Goal: Task Accomplishment & Management: Manage account settings

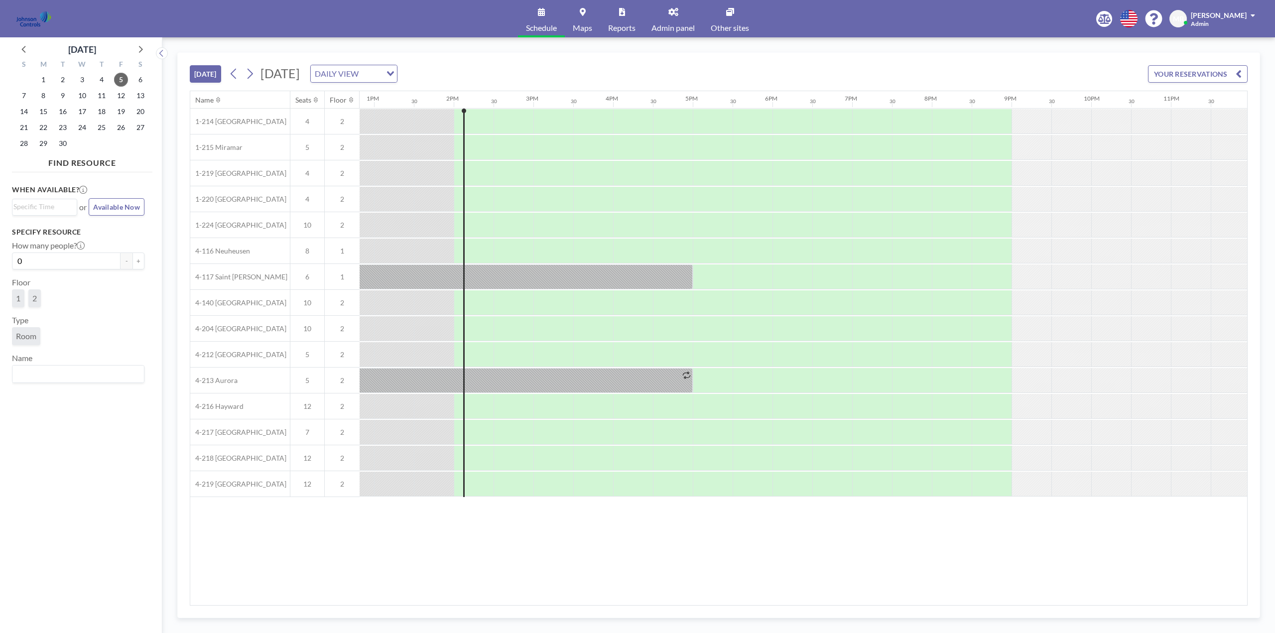
scroll to position [0, 1026]
click at [1218, 15] on span "Mark Barton" at bounding box center [1219, 15] width 56 height 8
click at [1221, 65] on span "Log out" at bounding box center [1225, 68] width 23 height 10
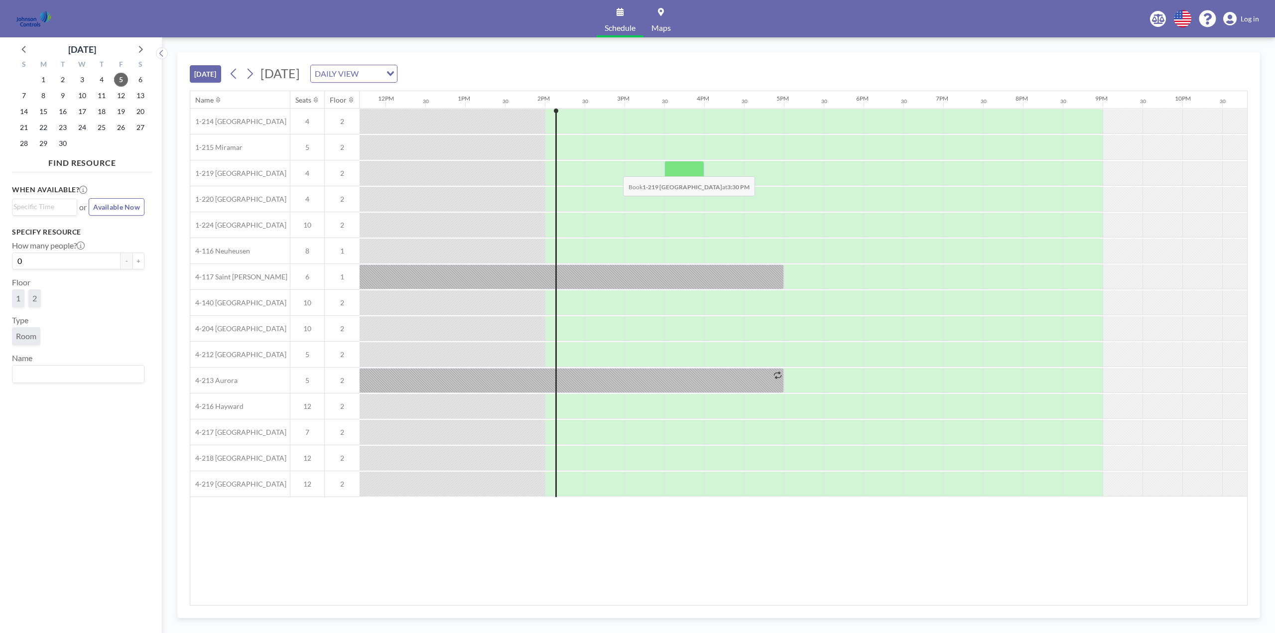
scroll to position [0, 1026]
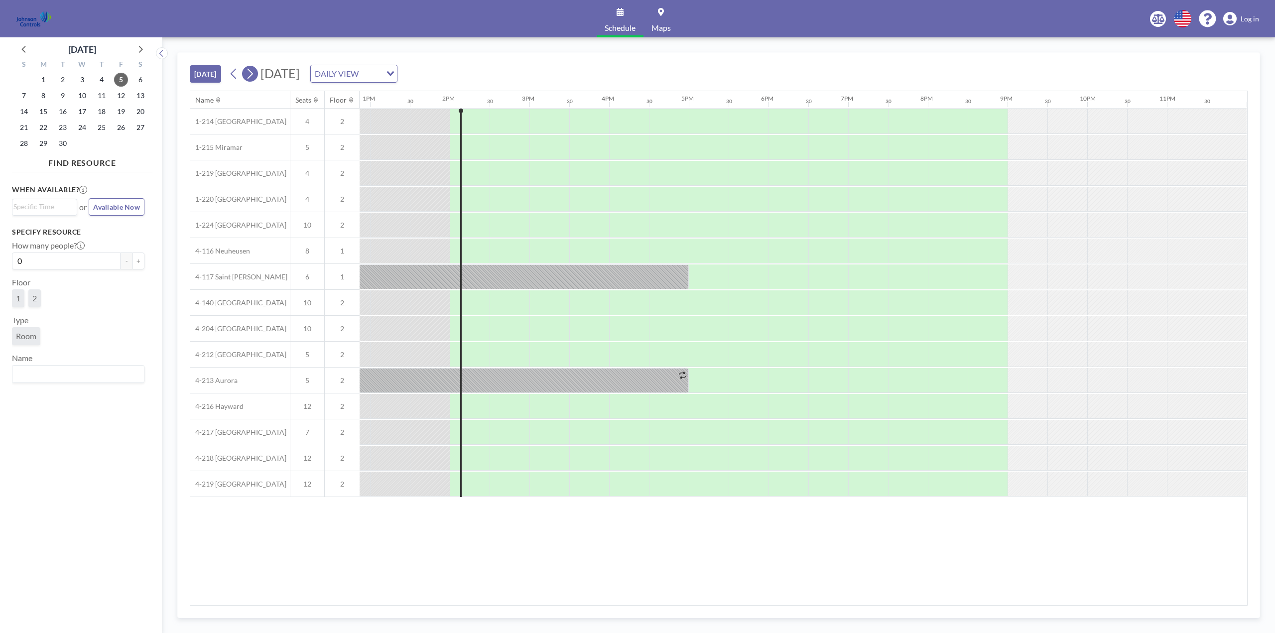
click at [254, 72] on icon at bounding box center [249, 73] width 9 height 15
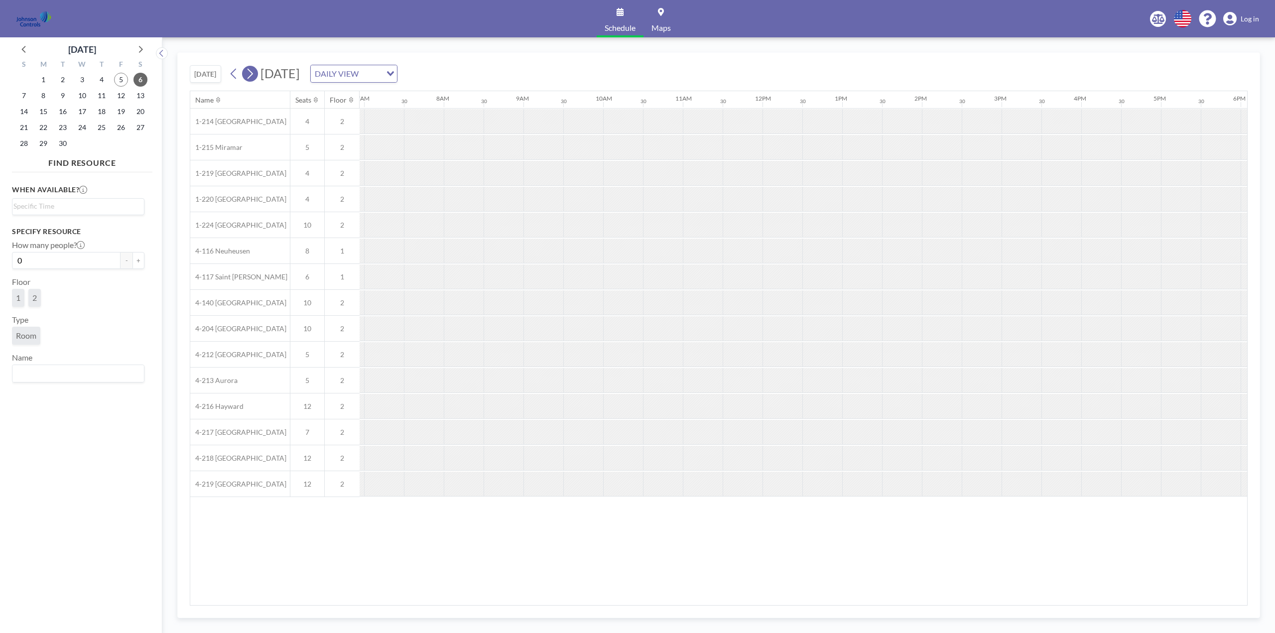
scroll to position [0, 598]
click at [41, 110] on span "15" at bounding box center [43, 112] width 14 height 14
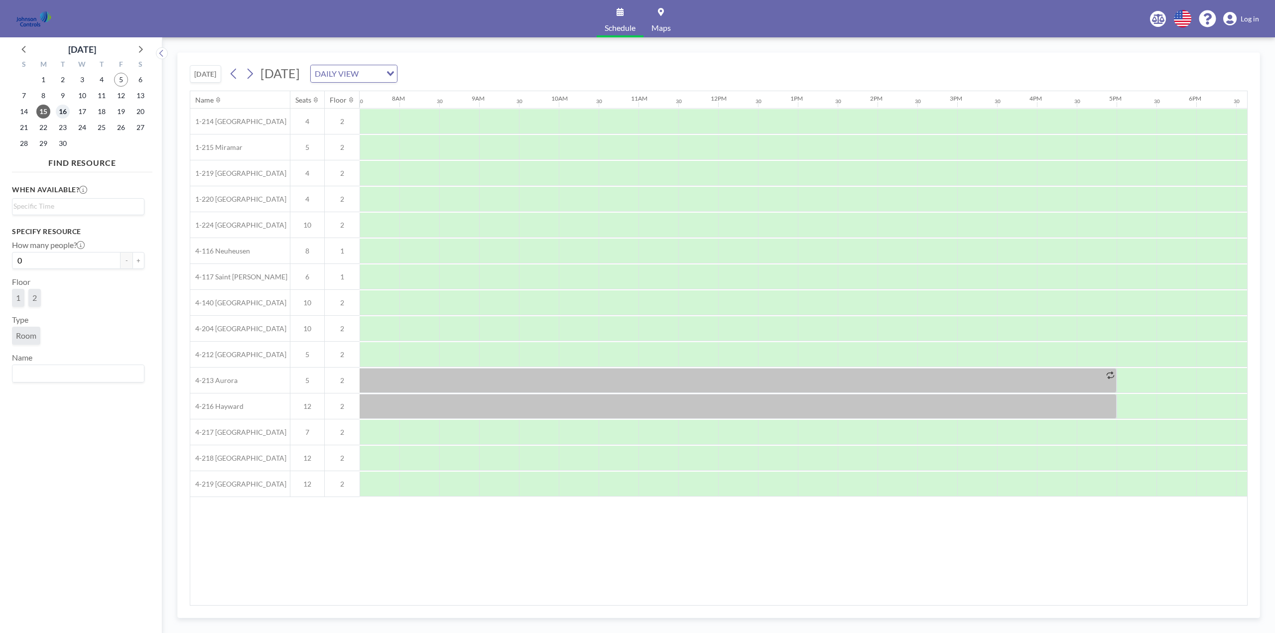
click at [64, 113] on span "16" at bounding box center [63, 112] width 14 height 14
click at [576, 402] on div at bounding box center [718, 406] width 797 height 25
click at [1247, 16] on span "Log in" at bounding box center [1250, 18] width 18 height 9
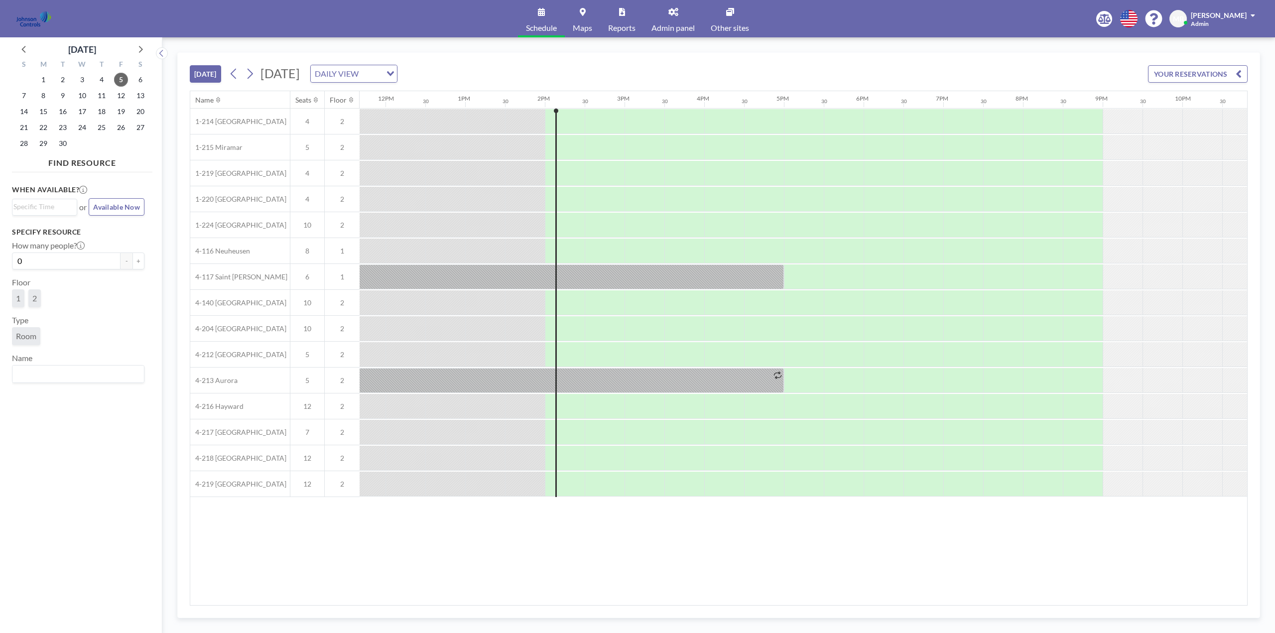
scroll to position [0, 1026]
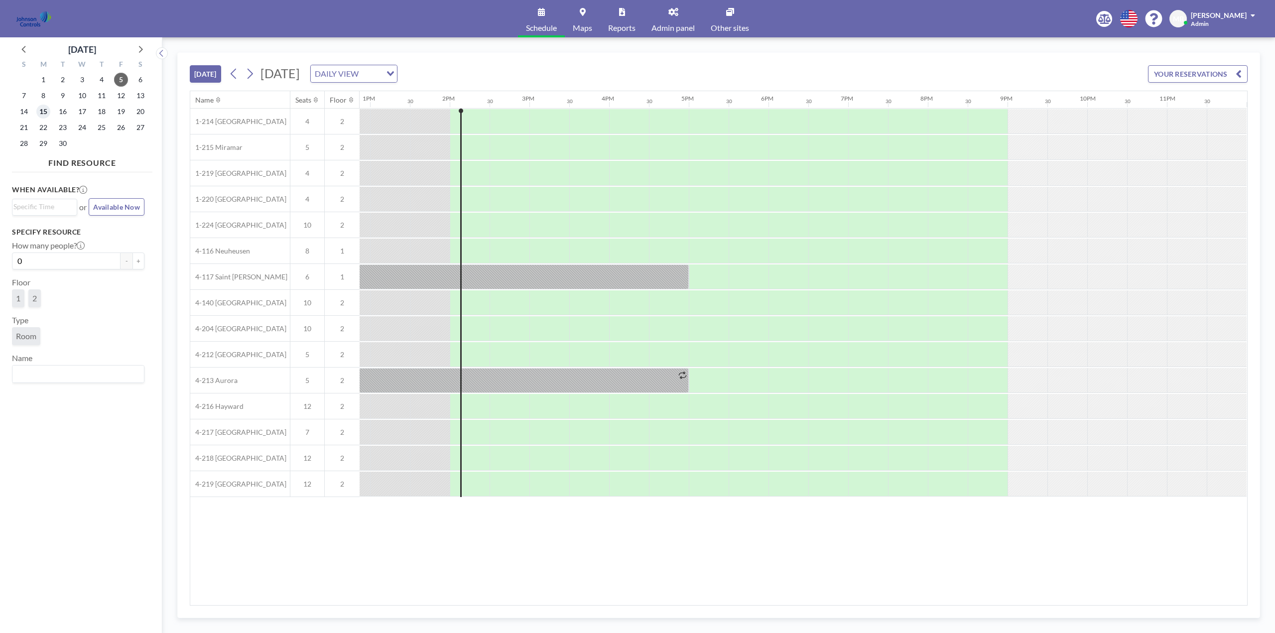
click at [43, 113] on span "15" at bounding box center [43, 112] width 14 height 14
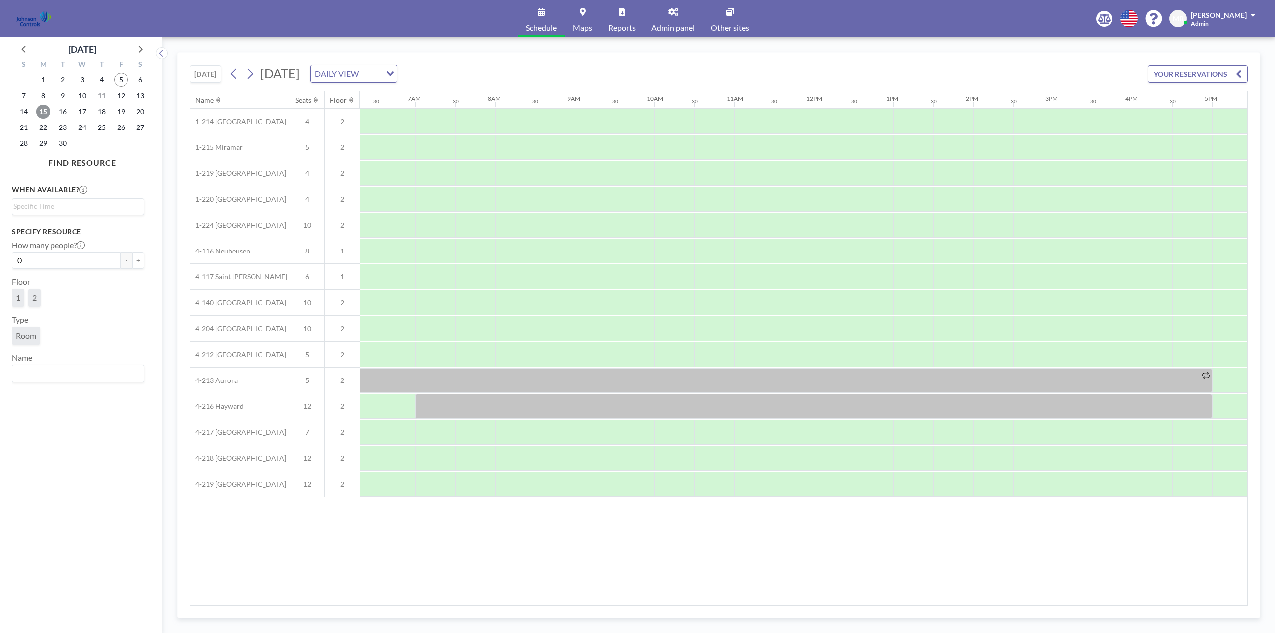
scroll to position [0, 598]
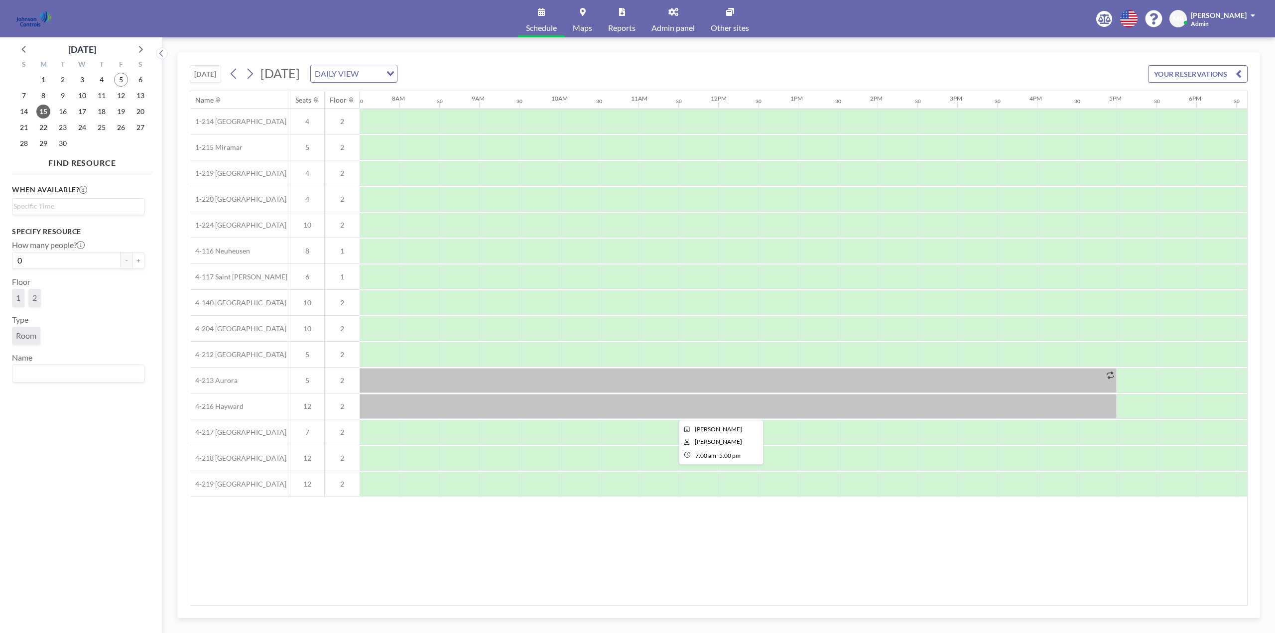
click at [535, 404] on div at bounding box center [718, 406] width 797 height 25
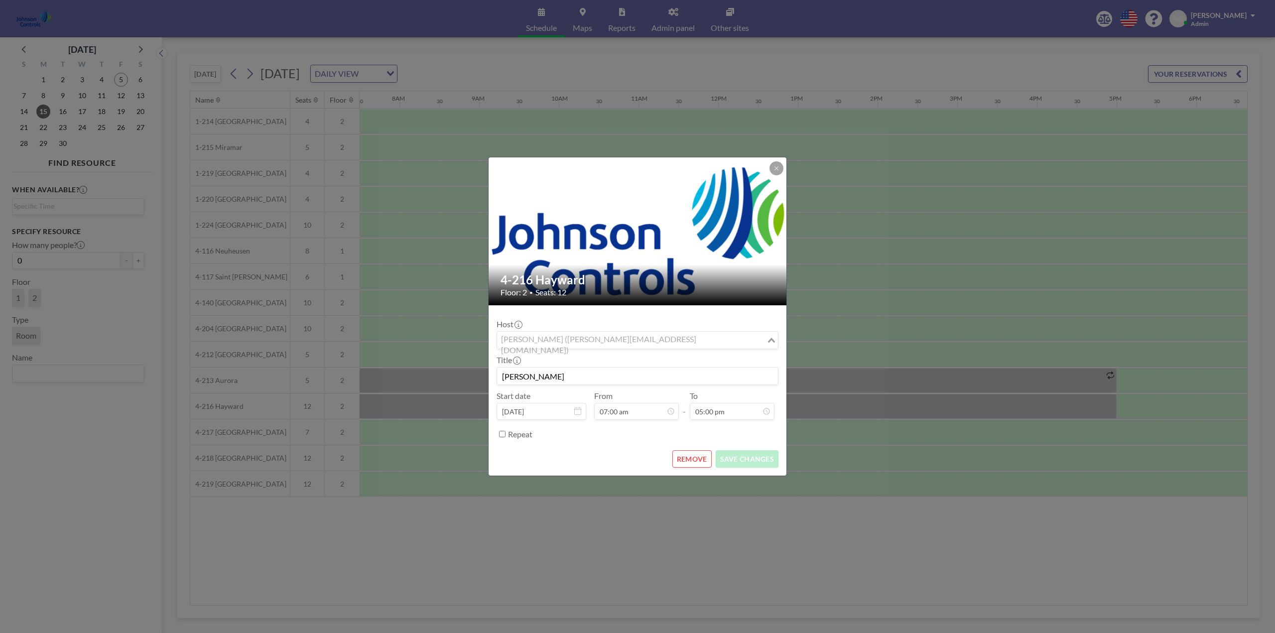
click at [711, 336] on input "Search for option" at bounding box center [631, 340] width 267 height 13
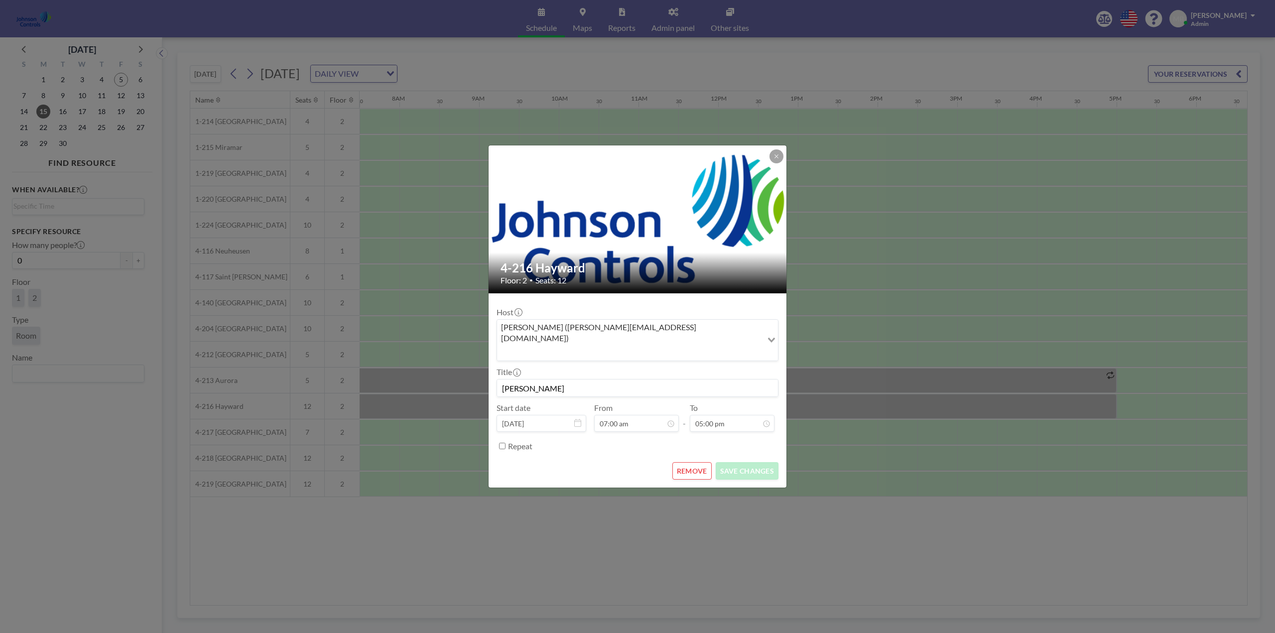
click at [595, 438] on div "Repeat" at bounding box center [643, 446] width 270 height 16
click at [778, 159] on icon at bounding box center [777, 156] width 6 height 6
